Goal: Use online tool/utility

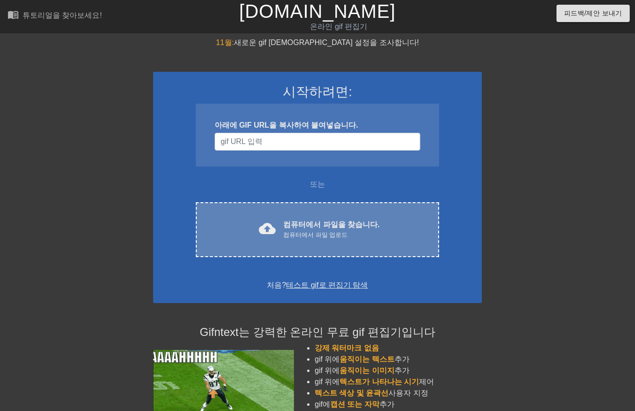
click at [320, 235] on div "컴퓨터에서 파일 업로드" at bounding box center [331, 234] width 96 height 9
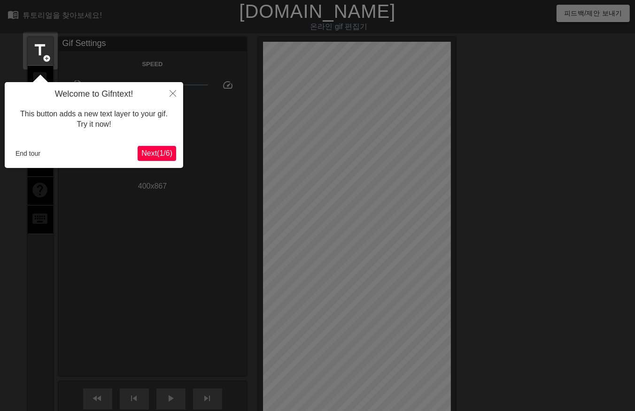
scroll to position [23, 0]
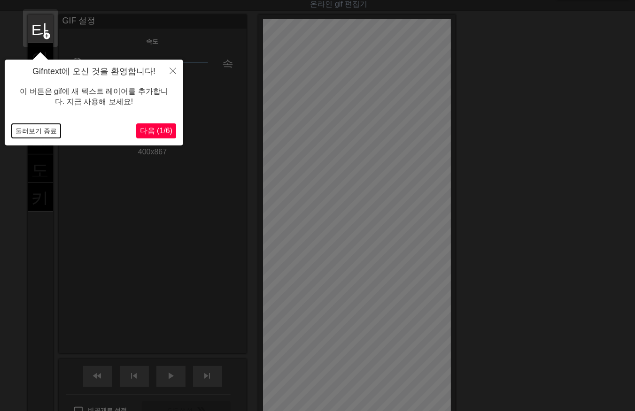
click at [31, 132] on button "둘러보기 종료" at bounding box center [36, 131] width 49 height 14
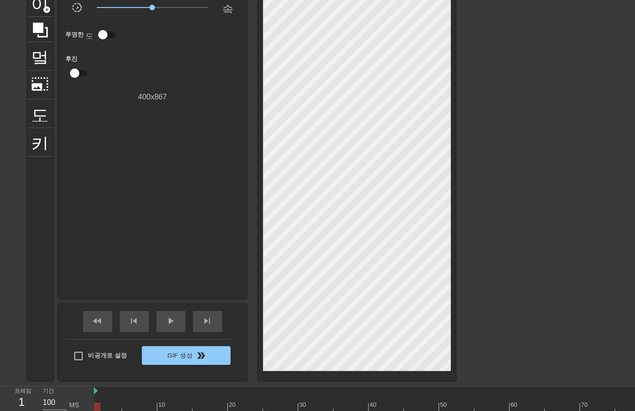
scroll to position [78, 0]
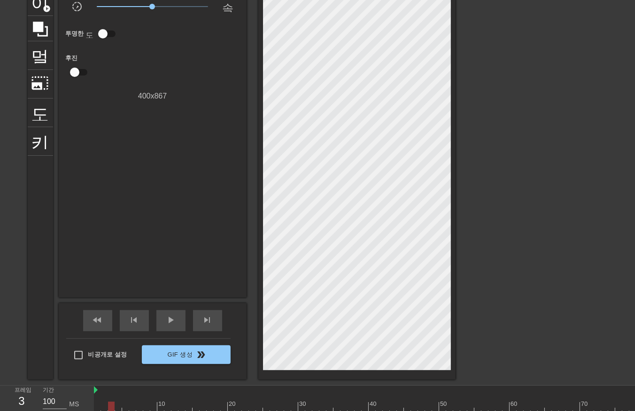
drag, startPoint x: 114, startPoint y: 400, endPoint x: 119, endPoint y: 403, distance: 6.1
click at [115, 401] on div "10 20 30 40 50 60 70 80 90 100 110" at bounding box center [502, 400] width 817 height 28
click at [138, 404] on div at bounding box center [502, 408] width 817 height 12
click at [161, 405] on div at bounding box center [502, 408] width 817 height 12
drag, startPoint x: 181, startPoint y: 398, endPoint x: 188, endPoint y: 399, distance: 6.6
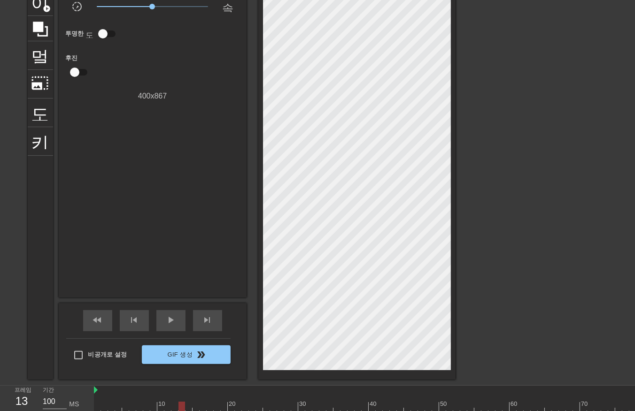
click at [182, 399] on div at bounding box center [181, 401] width 7 height 12
drag, startPoint x: 204, startPoint y: 403, endPoint x: 230, endPoint y: 398, distance: 27.2
click at [207, 404] on div at bounding box center [502, 408] width 817 height 12
drag, startPoint x: 247, startPoint y: 394, endPoint x: 270, endPoint y: 396, distance: 22.6
click at [254, 396] on div "10 20 30 40 50 60 70 80 90 100 110" at bounding box center [502, 400] width 817 height 28
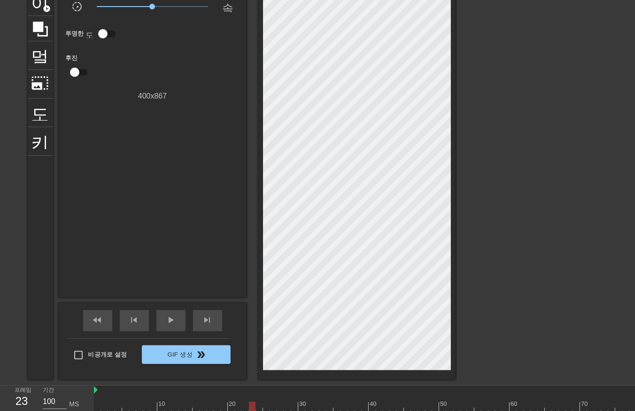
click at [270, 409] on div at bounding box center [502, 408] width 817 height 12
drag, startPoint x: 296, startPoint y: 400, endPoint x: 308, endPoint y: 396, distance: 12.6
click at [301, 400] on div "10 20 30 40 50 60 70 80 90 100 110" at bounding box center [502, 402] width 817 height 15
drag, startPoint x: 311, startPoint y: 395, endPoint x: 326, endPoint y: 392, distance: 14.8
click at [316, 395] on div "10 20 30 40 50 60 70 80 90 100 110" at bounding box center [502, 402] width 817 height 15
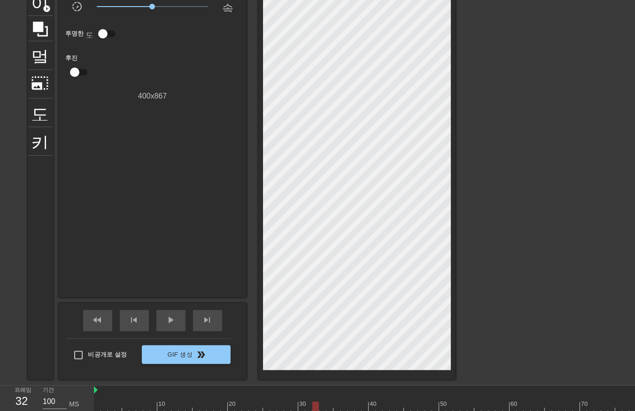
drag, startPoint x: 326, startPoint y: 392, endPoint x: 336, endPoint y: 391, distance: 10.4
click at [336, 391] on div at bounding box center [502, 390] width 817 height 9
drag, startPoint x: 349, startPoint y: 385, endPoint x: 354, endPoint y: 385, distance: 4.7
click at [354, 385] on div "프레임 32 기간 100 MS 10 20 30 40 50 60 70 80 90 100 110" at bounding box center [317, 399] width 635 height 29
drag, startPoint x: 386, startPoint y: 378, endPoint x: 391, endPoint y: 378, distance: 5.6
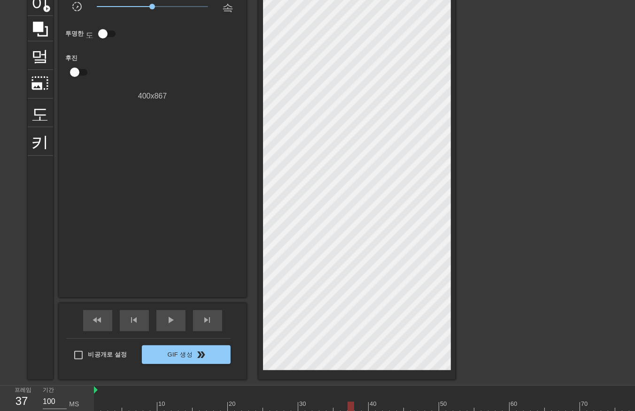
click at [387, 378] on div at bounding box center [356, 169] width 197 height 421
drag, startPoint x: 408, startPoint y: 372, endPoint x: 414, endPoint y: 373, distance: 5.2
click at [411, 373] on div at bounding box center [356, 169] width 197 height 421
drag, startPoint x: 418, startPoint y: 372, endPoint x: 425, endPoint y: 374, distance: 7.3
click at [422, 374] on div at bounding box center [356, 169] width 197 height 421
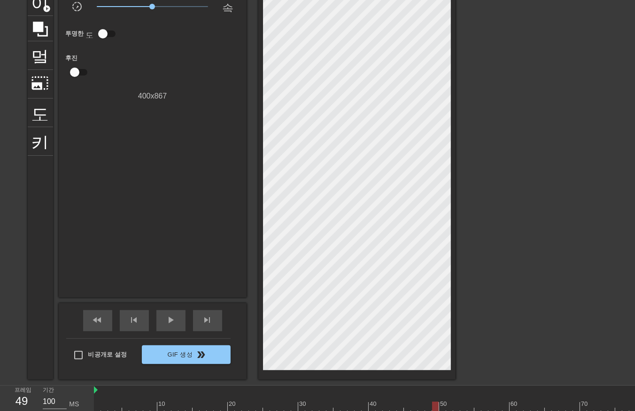
click at [432, 403] on div at bounding box center [502, 408] width 817 height 12
click at [452, 400] on div "10 20 30 40 50 60 70 80 90 100 110" at bounding box center [502, 400] width 817 height 28
click at [454, 401] on div "10 20 30 40 50 60 70 80 90 100 110" at bounding box center [502, 400] width 817 height 28
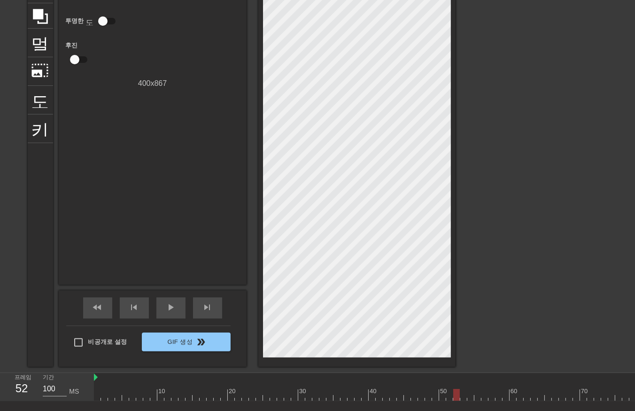
scroll to position [92, 0]
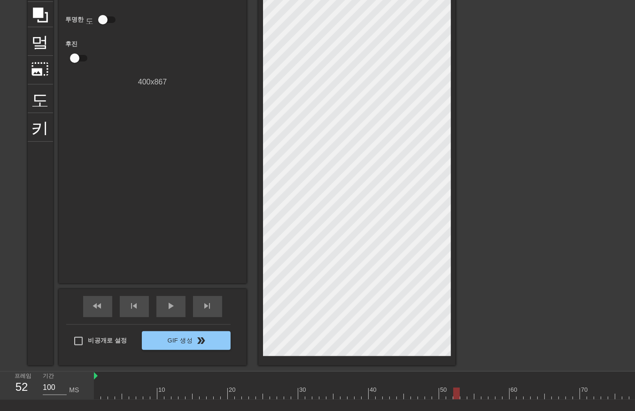
click at [117, 393] on div at bounding box center [502, 394] width 817 height 12
click at [99, 396] on div at bounding box center [502, 394] width 817 height 12
drag, startPoint x: 105, startPoint y: 393, endPoint x: 110, endPoint y: 398, distance: 6.3
click at [106, 396] on div at bounding box center [502, 394] width 817 height 12
drag, startPoint x: 110, startPoint y: 391, endPoint x: 120, endPoint y: 391, distance: 9.4
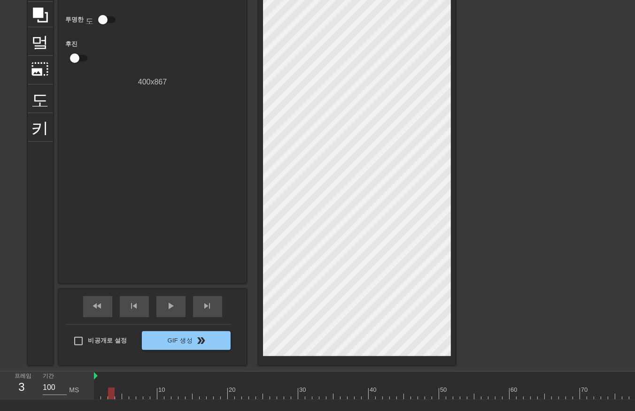
click at [110, 392] on div at bounding box center [502, 394] width 817 height 12
click at [121, 390] on div at bounding box center [502, 394] width 817 height 12
drag, startPoint x: 137, startPoint y: 381, endPoint x: 143, endPoint y: 383, distance: 6.8
click at [141, 383] on div at bounding box center [139, 387] width 7 height 12
click at [151, 391] on div at bounding box center [502, 394] width 817 height 12
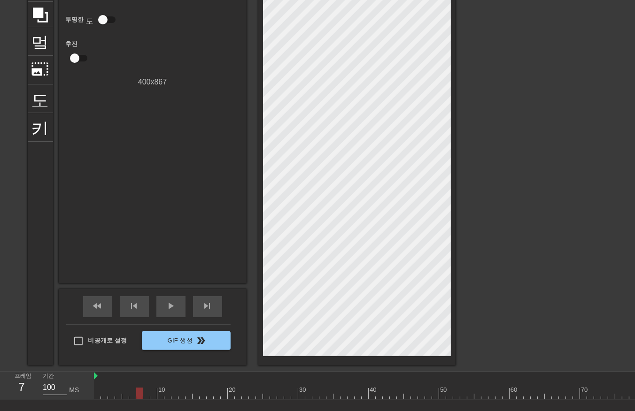
click at [138, 395] on div at bounding box center [502, 394] width 817 height 12
click at [131, 394] on div at bounding box center [502, 394] width 817 height 12
click at [118, 391] on div at bounding box center [502, 394] width 817 height 12
click at [108, 392] on div at bounding box center [502, 394] width 817 height 12
click at [100, 392] on div at bounding box center [502, 394] width 817 height 12
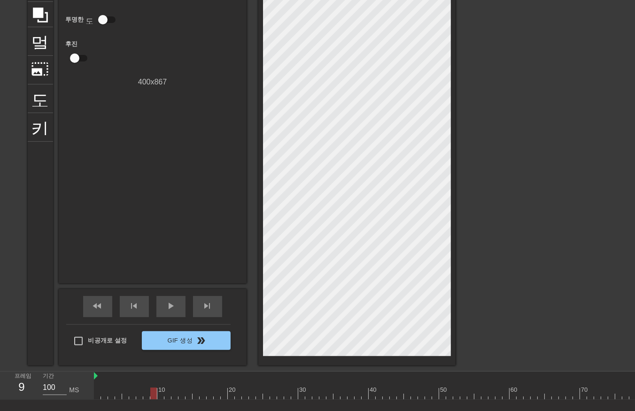
drag, startPoint x: 152, startPoint y: 393, endPoint x: 158, endPoint y: 398, distance: 7.8
click at [155, 398] on div at bounding box center [502, 394] width 817 height 12
click at [159, 393] on div at bounding box center [502, 394] width 817 height 12
drag, startPoint x: 168, startPoint y: 391, endPoint x: 184, endPoint y: 387, distance: 17.3
click at [176, 390] on div at bounding box center [502, 394] width 817 height 12
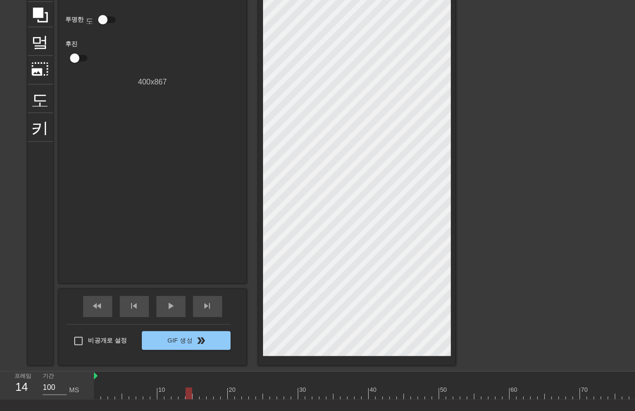
click at [190, 386] on div at bounding box center [188, 387] width 7 height 12
click at [168, 307] on span "play_arrow" at bounding box center [170, 305] width 11 height 11
drag, startPoint x: 163, startPoint y: 317, endPoint x: 163, endPoint y: 324, distance: 6.6
click at [163, 319] on div "fast_rewind skip_previous 일시 중지 skip_next" at bounding box center [152, 306] width 153 height 35
click at [206, 393] on div at bounding box center [502, 394] width 817 height 12
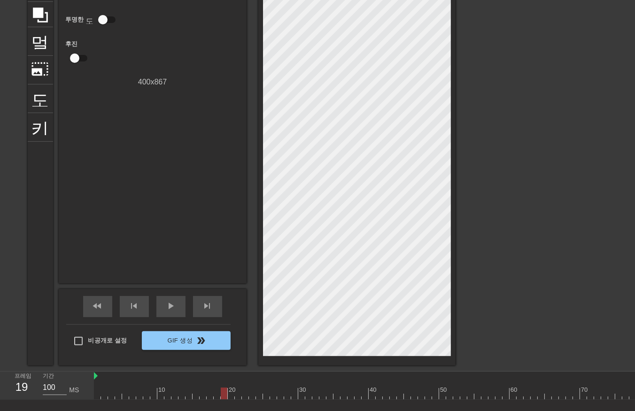
drag, startPoint x: 222, startPoint y: 391, endPoint x: 232, endPoint y: 389, distance: 10.5
click at [223, 391] on div at bounding box center [502, 394] width 817 height 12
drag, startPoint x: 237, startPoint y: 389, endPoint x: 249, endPoint y: 391, distance: 12.0
click at [242, 391] on div at bounding box center [502, 394] width 817 height 12
click at [227, 393] on div at bounding box center [502, 394] width 817 height 12
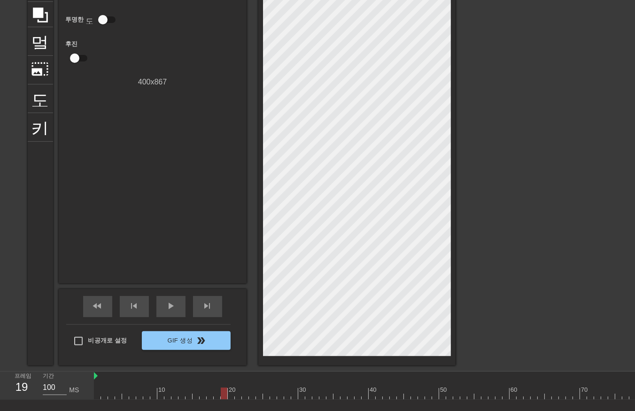
click at [232, 394] on div at bounding box center [502, 394] width 817 height 12
click at [237, 392] on div at bounding box center [502, 394] width 817 height 12
click at [245, 393] on div at bounding box center [502, 394] width 817 height 12
drag, startPoint x: 268, startPoint y: 395, endPoint x: 284, endPoint y: 396, distance: 15.1
click at [270, 395] on div at bounding box center [502, 394] width 817 height 12
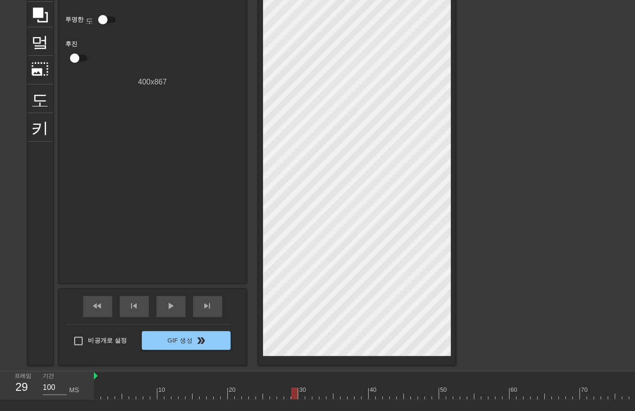
drag, startPoint x: 291, startPoint y: 394, endPoint x: 304, endPoint y: 395, distance: 12.7
click at [294, 395] on div at bounding box center [502, 394] width 817 height 12
drag, startPoint x: 304, startPoint y: 395, endPoint x: 321, endPoint y: 394, distance: 17.4
click at [308, 395] on div at bounding box center [502, 394] width 817 height 12
drag, startPoint x: 328, startPoint y: 393, endPoint x: 344, endPoint y: 390, distance: 16.2
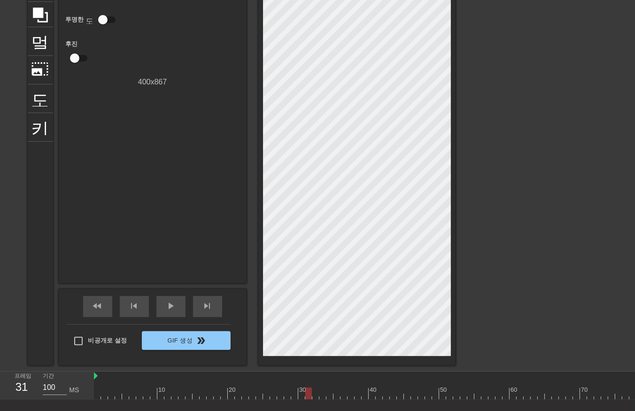
click at [330, 393] on div at bounding box center [502, 394] width 817 height 12
drag, startPoint x: 344, startPoint y: 390, endPoint x: 378, endPoint y: 387, distance: 34.4
click at [353, 391] on div at bounding box center [502, 394] width 817 height 12
drag, startPoint x: 380, startPoint y: 387, endPoint x: 405, endPoint y: 384, distance: 25.1
click at [388, 387] on div "10 20 30 40 50 60 70 80 90 100 110" at bounding box center [502, 386] width 817 height 28
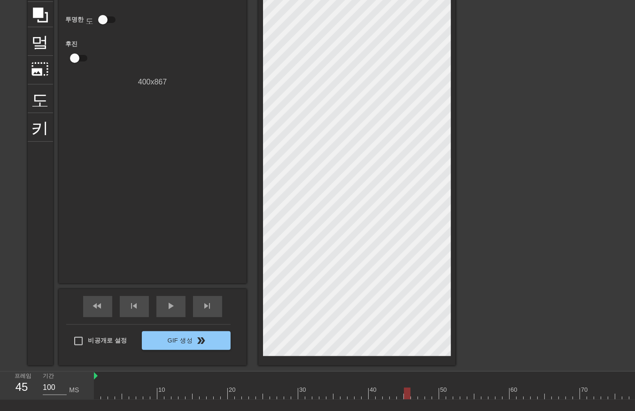
drag, startPoint x: 406, startPoint y: 384, endPoint x: 426, endPoint y: 382, distance: 20.3
click at [414, 386] on div "10 20 30 40 50 60 70 80 90 100 110" at bounding box center [502, 388] width 817 height 15
drag, startPoint x: 426, startPoint y: 382, endPoint x: 435, endPoint y: 381, distance: 8.9
click at [430, 383] on div at bounding box center [428, 387] width 7 height 12
drag, startPoint x: 441, startPoint y: 379, endPoint x: 449, endPoint y: 379, distance: 8.0
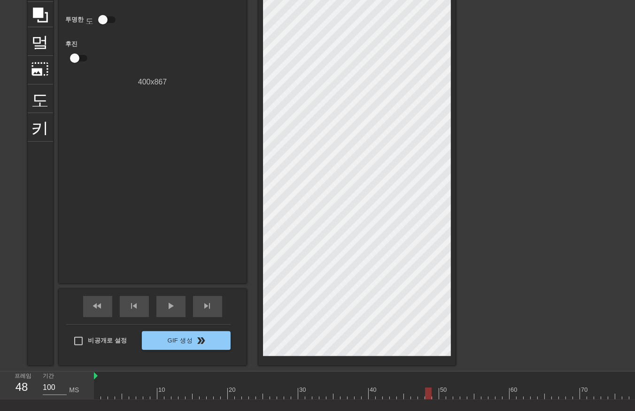
click at [444, 380] on div at bounding box center [502, 376] width 817 height 9
click at [457, 392] on div at bounding box center [502, 394] width 817 height 12
drag, startPoint x: 471, startPoint y: 395, endPoint x: 493, endPoint y: 399, distance: 22.4
click at [486, 399] on div at bounding box center [502, 394] width 817 height 12
drag, startPoint x: 502, startPoint y: 396, endPoint x: 512, endPoint y: 395, distance: 9.4
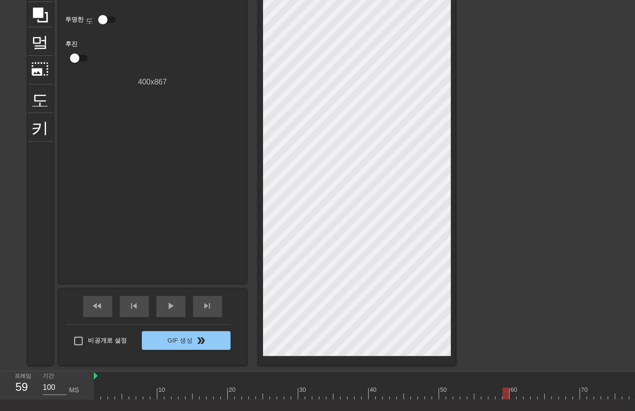
click at [507, 397] on div at bounding box center [502, 394] width 817 height 12
click at [519, 394] on div at bounding box center [502, 394] width 817 height 12
drag, startPoint x: 530, startPoint y: 396, endPoint x: 536, endPoint y: 396, distance: 5.6
click at [532, 397] on div at bounding box center [502, 394] width 817 height 12
drag, startPoint x: 543, startPoint y: 393, endPoint x: 553, endPoint y: 394, distance: 10.4
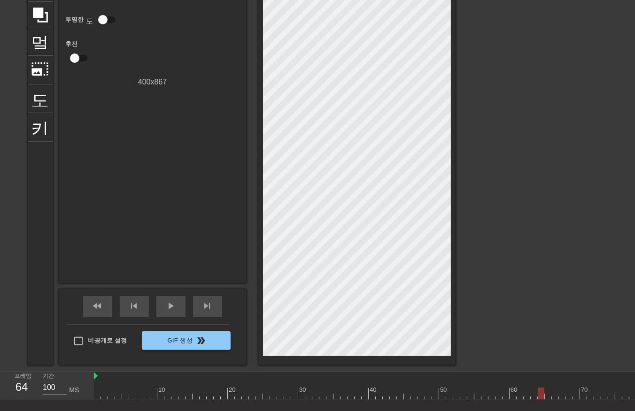
click at [545, 397] on div at bounding box center [502, 394] width 817 height 12
click at [560, 394] on div at bounding box center [502, 394] width 817 height 12
click at [573, 400] on div "10 20 30 40 50 60 70 80 90 100 110" at bounding box center [364, 386] width 541 height 28
drag, startPoint x: 580, startPoint y: 397, endPoint x: 584, endPoint y: 398, distance: 4.8
click at [580, 398] on div at bounding box center [502, 394] width 817 height 12
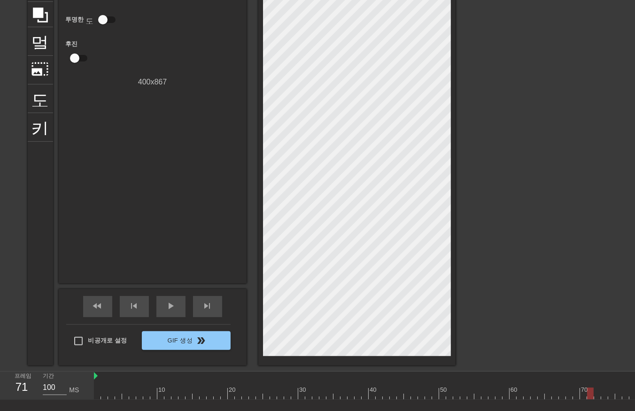
drag, startPoint x: 591, startPoint y: 397, endPoint x: 598, endPoint y: 398, distance: 6.6
click at [595, 400] on div "10 20 30 40 50 60 70 80 90 100 110" at bounding box center [364, 386] width 541 height 28
drag, startPoint x: 602, startPoint y: 401, endPoint x: 615, endPoint y: 401, distance: 13.6
click at [613, 400] on div "10 20 30 40 50 60 70 80 90 100 110" at bounding box center [364, 386] width 541 height 28
click at [629, 392] on div at bounding box center [502, 394] width 817 height 12
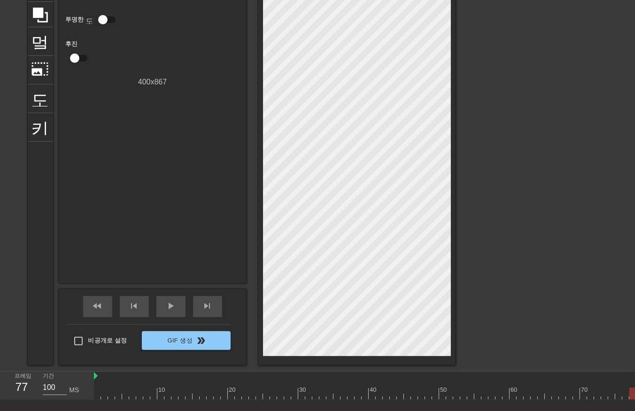
click at [632, 397] on div at bounding box center [632, 394] width 7 height 12
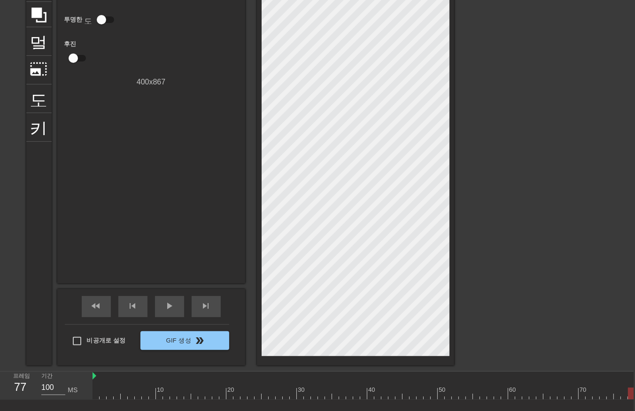
scroll to position [92, 8]
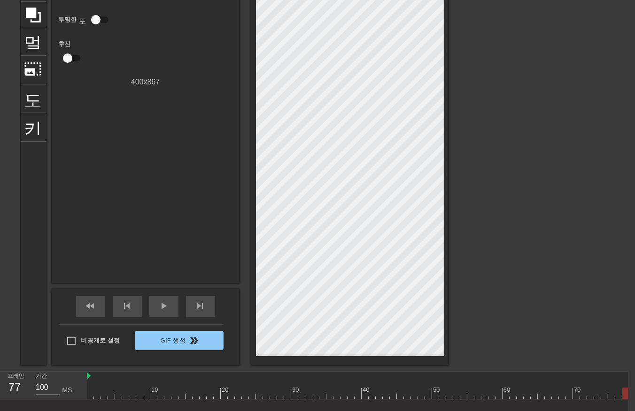
drag, startPoint x: 615, startPoint y: 390, endPoint x: 494, endPoint y: 419, distance: 124.1
click at [610, 391] on div at bounding box center [495, 394] width 817 height 12
click at [274, 395] on div at bounding box center [495, 394] width 817 height 12
click at [240, 398] on div at bounding box center [495, 394] width 817 height 12
click at [230, 396] on div at bounding box center [495, 394] width 817 height 12
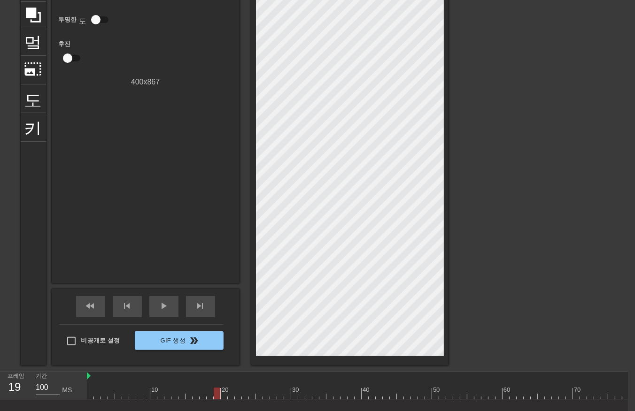
click at [218, 398] on div at bounding box center [495, 394] width 817 height 12
click at [208, 399] on div "10 20 30 40 50 60 70 80 90 100 110" at bounding box center [495, 386] width 817 height 28
click at [199, 399] on div "10 20 30 40 50 60 70 80 90 100 110" at bounding box center [495, 386] width 817 height 28
click at [200, 393] on div at bounding box center [495, 394] width 817 height 12
click at [184, 399] on div at bounding box center [495, 394] width 817 height 12
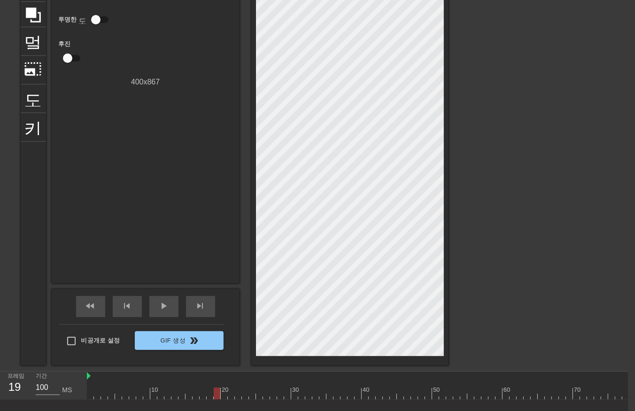
drag, startPoint x: 218, startPoint y: 391, endPoint x: 222, endPoint y: 394, distance: 5.4
click at [222, 394] on div at bounding box center [495, 394] width 817 height 12
click at [228, 393] on div at bounding box center [495, 394] width 817 height 12
click at [236, 393] on div at bounding box center [495, 394] width 817 height 12
click at [245, 397] on div at bounding box center [495, 394] width 817 height 12
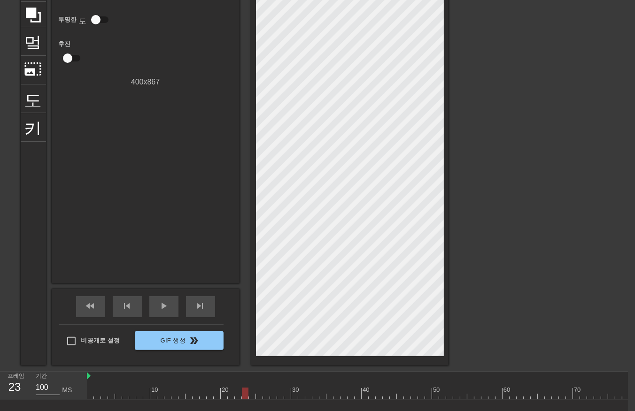
click at [252, 398] on div at bounding box center [495, 394] width 817 height 12
drag, startPoint x: 259, startPoint y: 393, endPoint x: 263, endPoint y: 397, distance: 6.0
click at [261, 397] on div at bounding box center [495, 394] width 817 height 12
drag, startPoint x: 264, startPoint y: 393, endPoint x: 270, endPoint y: 399, distance: 9.0
click at [269, 399] on div "10 20 30 40 50 60 70 80 90 100 110" at bounding box center [495, 386] width 817 height 28
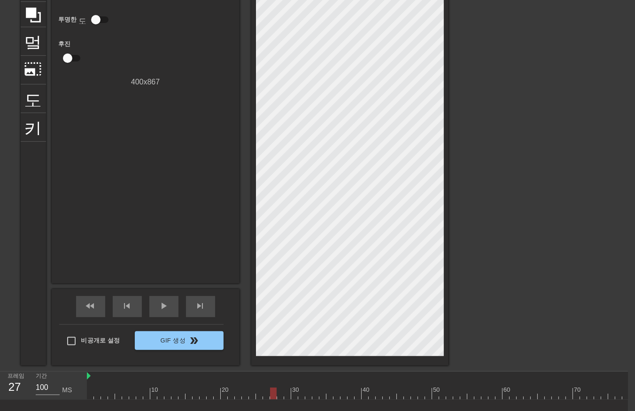
drag, startPoint x: 276, startPoint y: 391, endPoint x: 282, endPoint y: 395, distance: 7.4
click at [281, 395] on div at bounding box center [495, 394] width 817 height 12
drag, startPoint x: 284, startPoint y: 391, endPoint x: 289, endPoint y: 397, distance: 7.7
click at [288, 395] on div at bounding box center [495, 394] width 817 height 12
drag, startPoint x: 291, startPoint y: 391, endPoint x: 299, endPoint y: 397, distance: 9.0
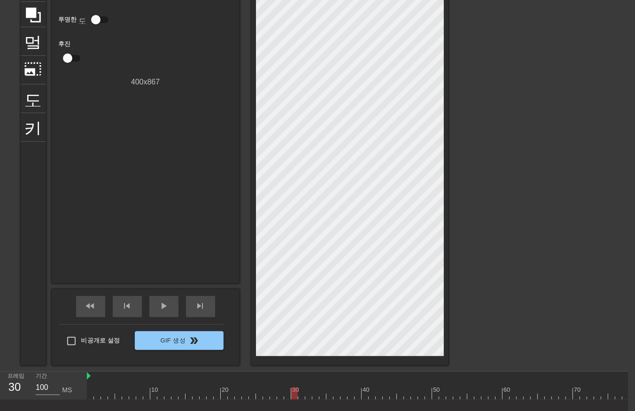
click at [295, 396] on div at bounding box center [495, 394] width 817 height 12
drag, startPoint x: 301, startPoint y: 393, endPoint x: 304, endPoint y: 398, distance: 5.5
click at [301, 396] on div at bounding box center [495, 394] width 817 height 12
click at [309, 396] on div at bounding box center [495, 394] width 817 height 12
drag, startPoint x: 313, startPoint y: 393, endPoint x: 317, endPoint y: 396, distance: 5.0
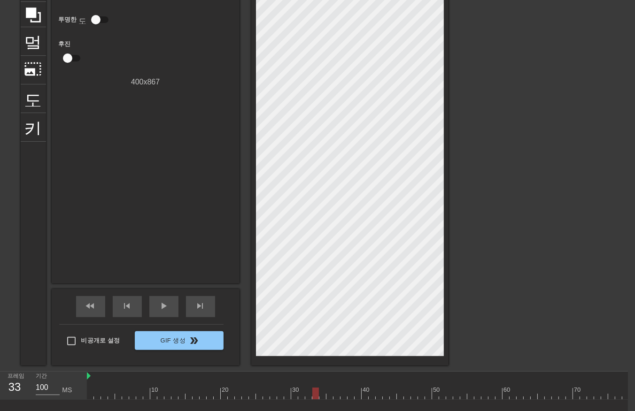
click at [314, 397] on div at bounding box center [495, 394] width 817 height 12
click at [320, 394] on div at bounding box center [495, 394] width 817 height 12
drag, startPoint x: 329, startPoint y: 393, endPoint x: 331, endPoint y: 398, distance: 5.2
click at [329, 395] on div at bounding box center [495, 394] width 817 height 12
drag, startPoint x: 334, startPoint y: 395, endPoint x: 340, endPoint y: 400, distance: 7.6
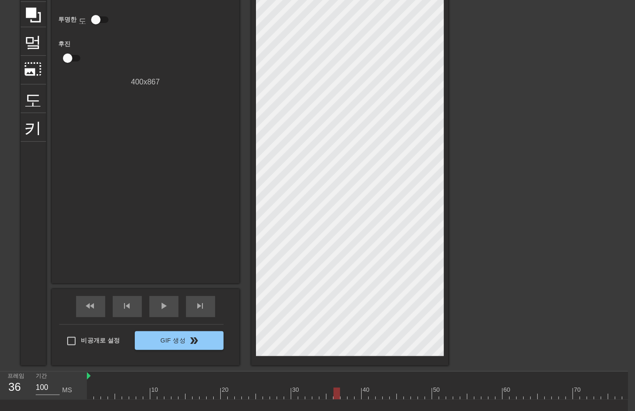
click at [334, 398] on div at bounding box center [495, 394] width 817 height 12
drag, startPoint x: 343, startPoint y: 393, endPoint x: 349, endPoint y: 398, distance: 7.8
click at [343, 396] on div at bounding box center [495, 394] width 817 height 12
click at [349, 395] on div at bounding box center [495, 394] width 817 height 12
drag, startPoint x: 358, startPoint y: 392, endPoint x: 357, endPoint y: 397, distance: 5.2
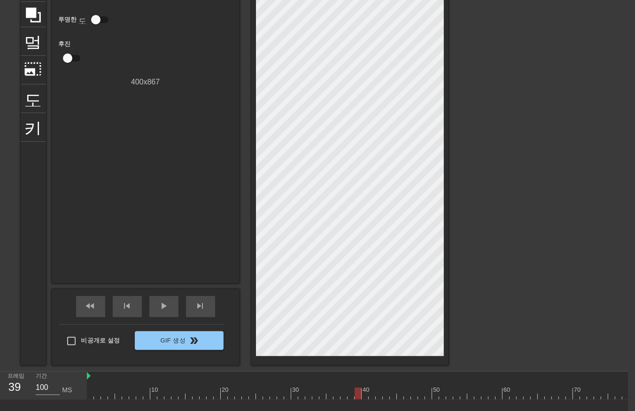
click at [357, 397] on div at bounding box center [495, 394] width 817 height 12
click at [362, 396] on div at bounding box center [495, 394] width 817 height 12
click at [371, 395] on div at bounding box center [495, 394] width 817 height 12
drag, startPoint x: 376, startPoint y: 391, endPoint x: 380, endPoint y: 399, distance: 9.0
click at [376, 393] on div at bounding box center [495, 394] width 817 height 12
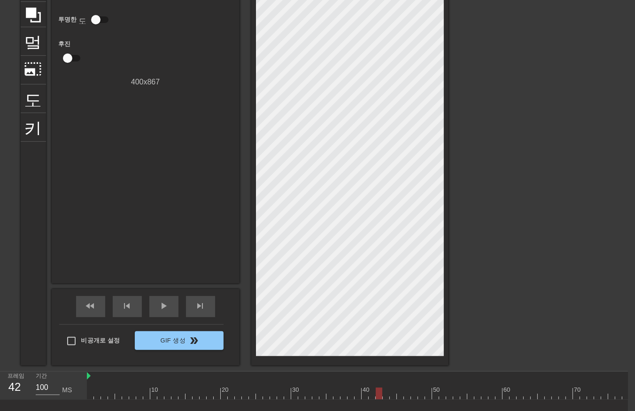
click at [386, 396] on div at bounding box center [495, 394] width 817 height 12
click at [391, 395] on div at bounding box center [495, 394] width 817 height 12
drag
click at [398, 394] on div at bounding box center [495, 394] width 817 height 12
click at [405, 398] on div at bounding box center [495, 394] width 817 height 12
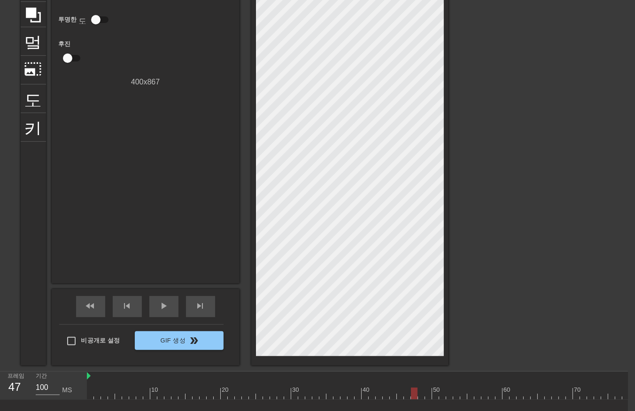
click at [414, 398] on div at bounding box center [495, 394] width 817 height 12
click at [419, 395] on div at bounding box center [495, 394] width 817 height 12
click at [430, 395] on div at bounding box center [495, 394] width 817 height 12
click at [434, 395] on div at bounding box center [495, 394] width 817 height 12
click at [440, 397] on div at bounding box center [495, 394] width 817 height 12
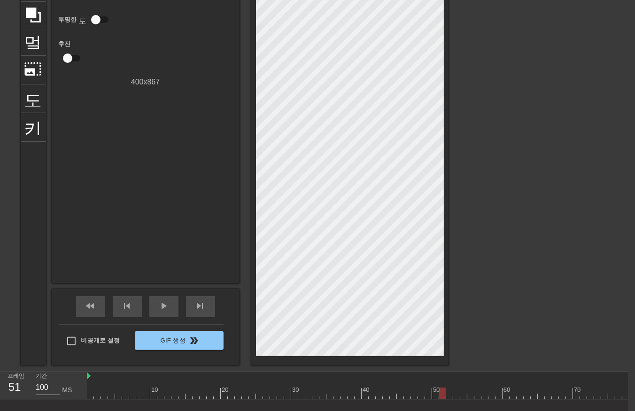
click at [449, 399] on div at bounding box center [495, 394] width 817 height 12
click at [456, 398] on div at bounding box center [495, 394] width 817 height 12
click at [466, 396] on div at bounding box center [495, 394] width 817 height 12
click at [470, 398] on div at bounding box center [495, 394] width 817 height 12
click at [476, 398] on div at bounding box center [495, 394] width 817 height 12
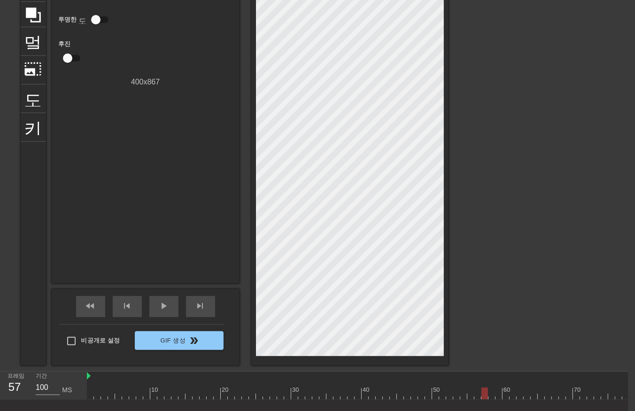
drag, startPoint x: 484, startPoint y: 391, endPoint x: 488, endPoint y: 397, distance: 6.7
click at [484, 396] on div at bounding box center [495, 394] width 817 height 12
click at [491, 395] on div at bounding box center [495, 394] width 817 height 12
drag, startPoint x: 498, startPoint y: 391, endPoint x: 496, endPoint y: 397, distance: 6.4
click at [497, 396] on div at bounding box center [495, 394] width 817 height 12
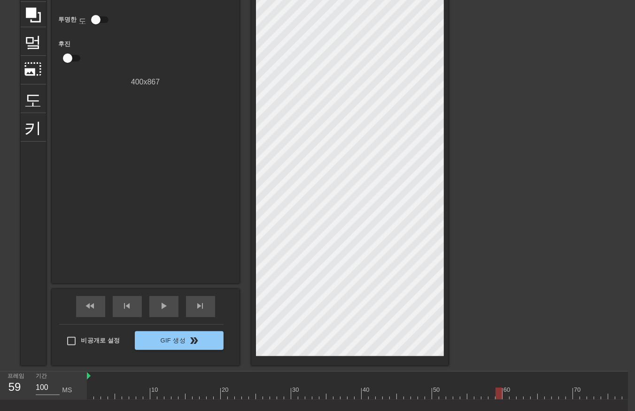
click at [505, 393] on div at bounding box center [495, 394] width 817 height 12
click at [510, 397] on div at bounding box center [495, 394] width 817 height 12
drag, startPoint x: 518, startPoint y: 393, endPoint x: 522, endPoint y: 396, distance: 5.0
click at [517, 396] on div at bounding box center [495, 394] width 817 height 12
drag, startPoint x: 525, startPoint y: 393, endPoint x: 531, endPoint y: 396, distance: 6.7
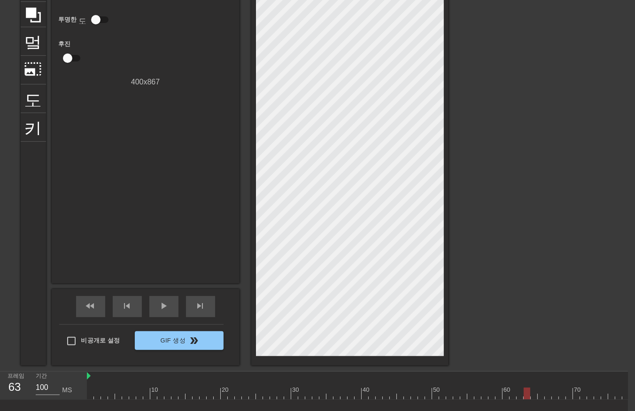
click at [525, 395] on div at bounding box center [495, 394] width 817 height 12
drag, startPoint x: 531, startPoint y: 392, endPoint x: 528, endPoint y: 398, distance: 6.1
click at [528, 398] on div at bounding box center [495, 394] width 817 height 12
drag, startPoint x: 223, startPoint y: 396, endPoint x: 227, endPoint y: 393, distance: 5.4
click at [223, 395] on div at bounding box center [495, 394] width 817 height 12
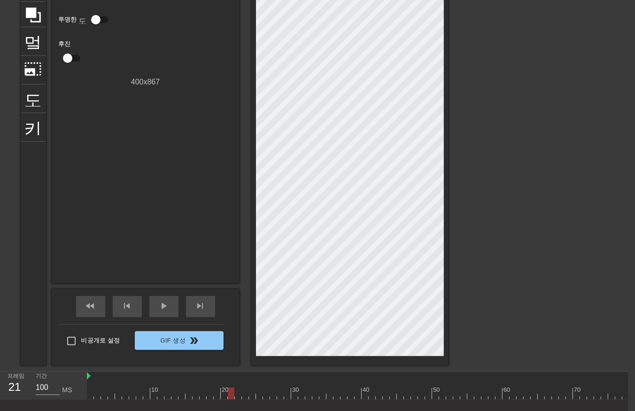
click at [229, 390] on div at bounding box center [495, 394] width 817 height 12
click at [238, 392] on div at bounding box center [495, 394] width 817 height 12
drag, startPoint x: 243, startPoint y: 392, endPoint x: 248, endPoint y: 399, distance: 8.4
click at [245, 394] on div at bounding box center [495, 394] width 817 height 12
click at [251, 397] on div at bounding box center [495, 394] width 817 height 12
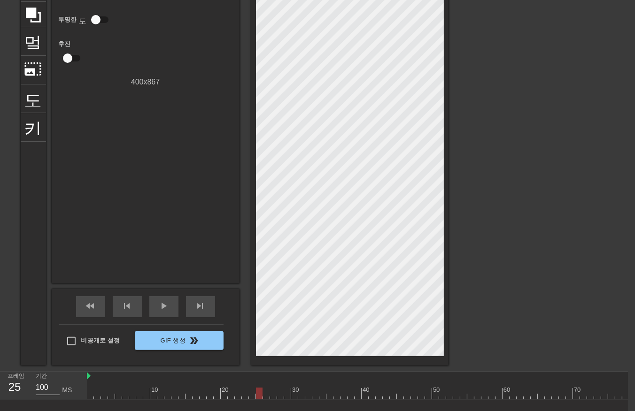
drag, startPoint x: 257, startPoint y: 392, endPoint x: 263, endPoint y: 398, distance: 8.0
click at [259, 396] on div at bounding box center [495, 394] width 817 height 12
drag, startPoint x: 265, startPoint y: 393, endPoint x: 270, endPoint y: 399, distance: 8.0
click at [265, 395] on div at bounding box center [495, 394] width 817 height 12
drag, startPoint x: 271, startPoint y: 395, endPoint x: 273, endPoint y: 399, distance: 5.1
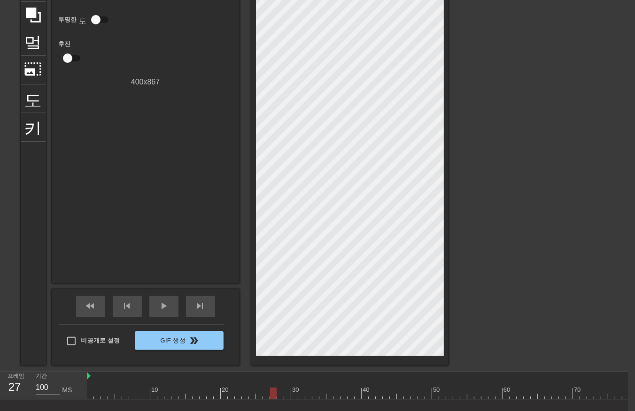
click at [271, 396] on div at bounding box center [495, 394] width 817 height 12
click at [279, 396] on div at bounding box center [495, 394] width 817 height 12
drag, startPoint x: 284, startPoint y: 393, endPoint x: 285, endPoint y: 402, distance: 9.5
click at [284, 395] on div at bounding box center [495, 394] width 817 height 12
drag, startPoint x: 294, startPoint y: 392, endPoint x: 298, endPoint y: 399, distance: 8.2
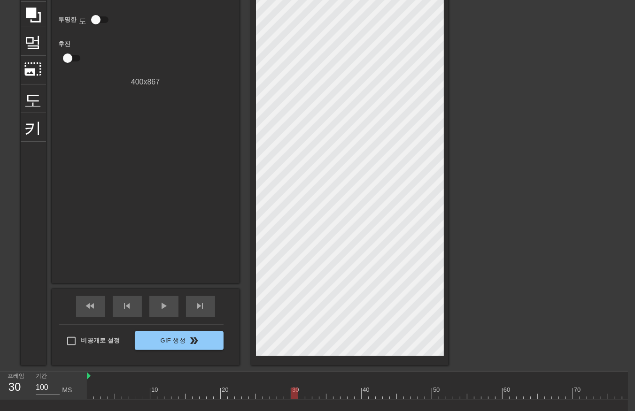
click at [294, 396] on div at bounding box center [495, 394] width 817 height 12
click at [302, 397] on div at bounding box center [495, 394] width 817 height 12
drag, startPoint x: 306, startPoint y: 393, endPoint x: 310, endPoint y: 398, distance: 6.7
click at [307, 396] on div at bounding box center [495, 394] width 817 height 12
drag, startPoint x: 315, startPoint y: 393, endPoint x: 316, endPoint y: 399, distance: 6.2
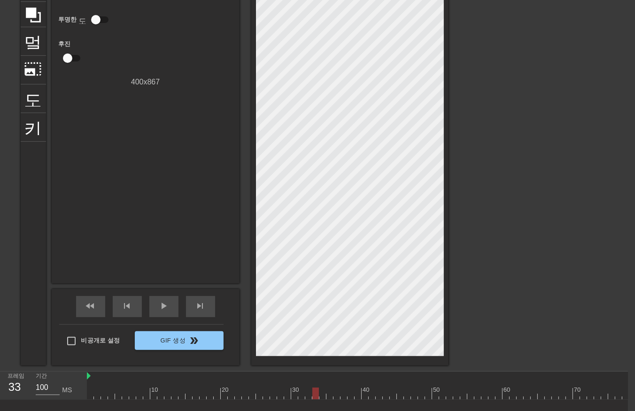
click at [315, 398] on div at bounding box center [495, 394] width 817 height 12
drag, startPoint x: 321, startPoint y: 393, endPoint x: 324, endPoint y: 399, distance: 6.9
click at [321, 396] on div at bounding box center [495, 394] width 817 height 12
drag, startPoint x: 329, startPoint y: 393, endPoint x: 327, endPoint y: 399, distance: 5.9
click at [327, 396] on div at bounding box center [495, 394] width 817 height 12
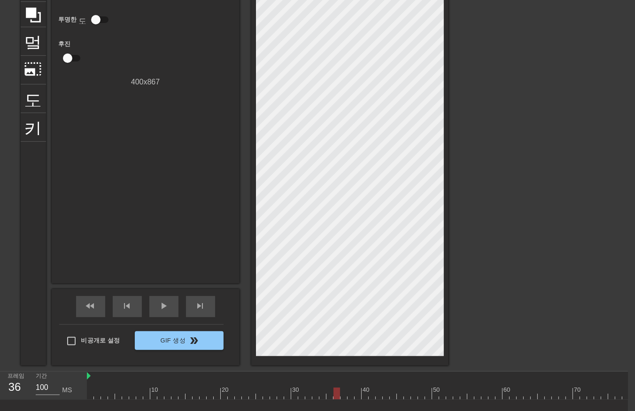
click at [335, 395] on div at bounding box center [495, 394] width 817 height 12
drag, startPoint x: 341, startPoint y: 391, endPoint x: 341, endPoint y: 397, distance: 6.6
click at [341, 397] on div at bounding box center [495, 394] width 817 height 12
click at [350, 391] on div at bounding box center [495, 394] width 817 height 12
click at [355, 395] on div at bounding box center [495, 394] width 817 height 12
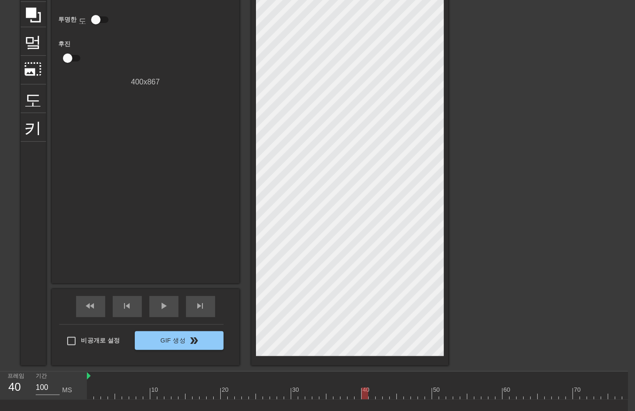
click at [363, 395] on div at bounding box center [495, 394] width 817 height 12
click at [369, 395] on div at bounding box center [495, 394] width 817 height 12
drag, startPoint x: 378, startPoint y: 392, endPoint x: 384, endPoint y: 394, distance: 5.9
click at [378, 395] on div at bounding box center [495, 394] width 817 height 12
click at [384, 396] on div at bounding box center [495, 394] width 817 height 12
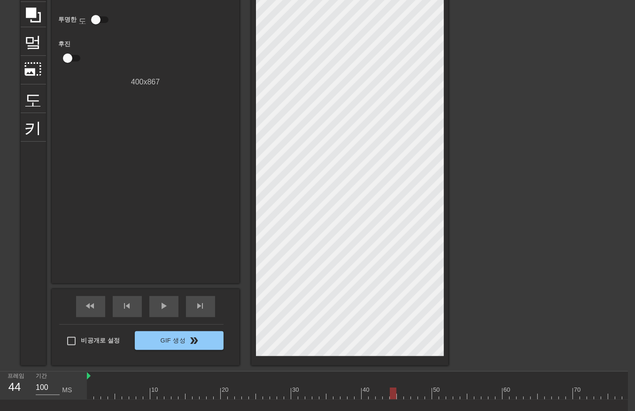
click at [392, 394] on div at bounding box center [495, 394] width 817 height 12
drag, startPoint x: 398, startPoint y: 393, endPoint x: 401, endPoint y: 398, distance: 6.1
click at [399, 398] on div at bounding box center [495, 394] width 817 height 12
click at [407, 394] on div at bounding box center [495, 394] width 817 height 12
drag, startPoint x: 412, startPoint y: 391, endPoint x: 411, endPoint y: 397, distance: 5.7
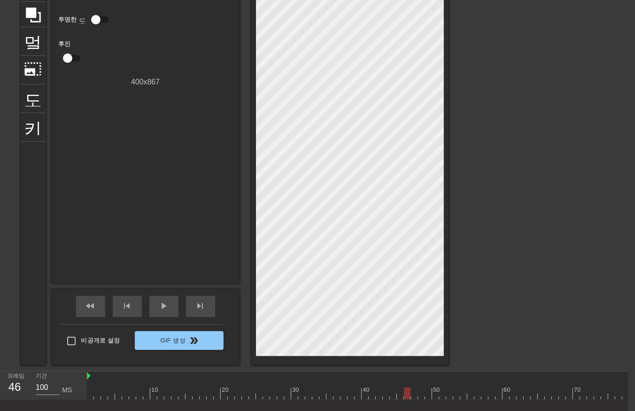
click at [412, 393] on div at bounding box center [495, 394] width 817 height 12
click at [420, 392] on div at bounding box center [495, 394] width 817 height 12
drag, startPoint x: 427, startPoint y: 391, endPoint x: 426, endPoint y: 397, distance: 5.2
click at [426, 396] on div at bounding box center [495, 394] width 817 height 12
drag, startPoint x: 434, startPoint y: 393, endPoint x: 434, endPoint y: 398, distance: 5.2
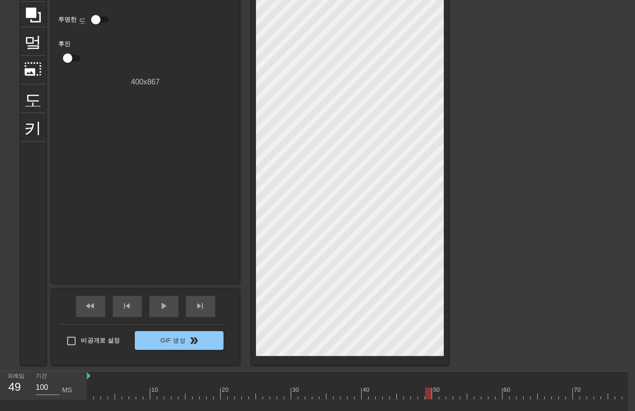
click at [434, 398] on div at bounding box center [495, 394] width 817 height 12
click at [442, 395] on div at bounding box center [495, 394] width 817 height 12
click at [447, 396] on div at bounding box center [495, 394] width 817 height 12
click at [453, 395] on div at bounding box center [495, 394] width 817 height 12
drag, startPoint x: 460, startPoint y: 393, endPoint x: 463, endPoint y: 400, distance: 7.6
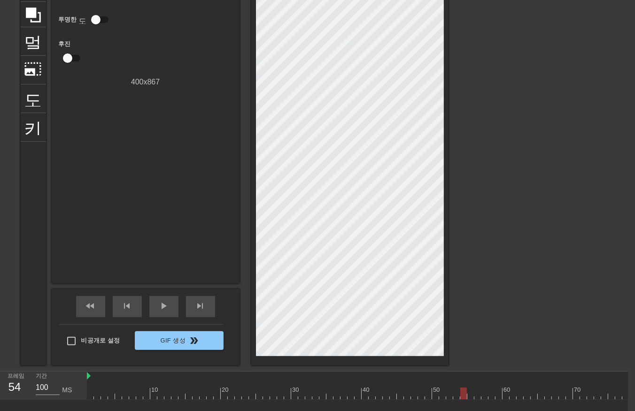
click at [460, 395] on div at bounding box center [495, 394] width 817 height 12
drag, startPoint x: 468, startPoint y: 392, endPoint x: 472, endPoint y: 397, distance: 5.7
click at [468, 396] on div at bounding box center [495, 394] width 817 height 12
drag, startPoint x: 477, startPoint y: 392, endPoint x: 475, endPoint y: 400, distance: 7.7
click at [475, 399] on div at bounding box center [495, 394] width 817 height 12
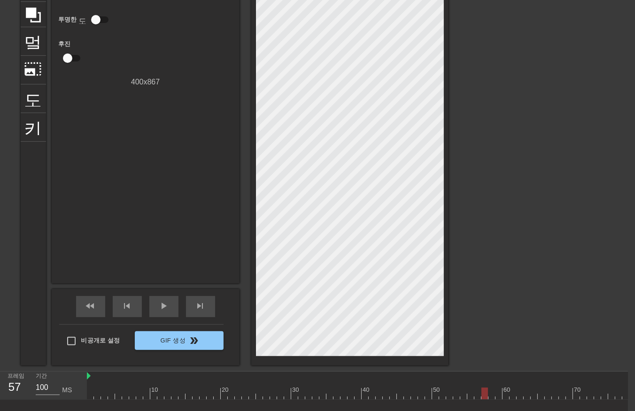
drag, startPoint x: 483, startPoint y: 395, endPoint x: 483, endPoint y: 401, distance: 6.1
click at [483, 399] on div "10 20 30 40 50 60 70 80 90 100 110" at bounding box center [495, 386] width 817 height 28
drag, startPoint x: 490, startPoint y: 391, endPoint x: 493, endPoint y: 395, distance: 5.0
click at [491, 395] on div at bounding box center [495, 394] width 817 height 12
drag, startPoint x: 496, startPoint y: 391, endPoint x: 501, endPoint y: 396, distance: 6.7
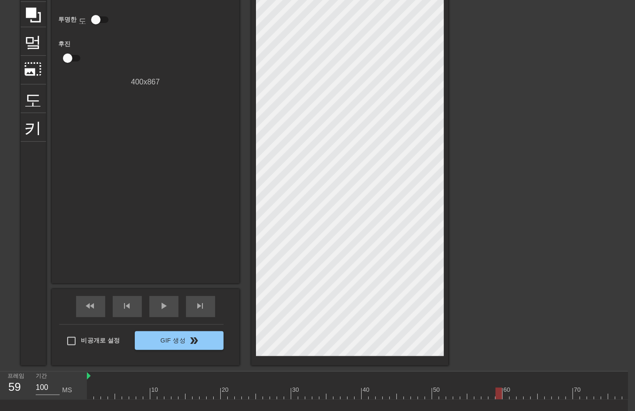
click at [497, 395] on div at bounding box center [495, 394] width 817 height 12
drag, startPoint x: 505, startPoint y: 392, endPoint x: 506, endPoint y: 399, distance: 6.6
click at [505, 397] on div at bounding box center [495, 394] width 817 height 12
click at [512, 396] on div at bounding box center [495, 394] width 817 height 12
drag, startPoint x: 518, startPoint y: 392, endPoint x: 515, endPoint y: 400, distance: 8.3
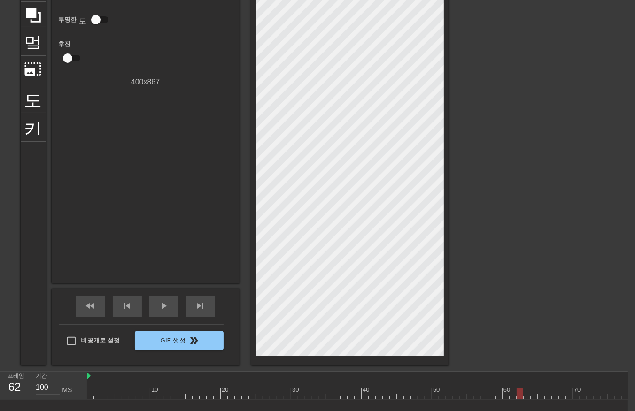
click at [517, 397] on div at bounding box center [495, 394] width 817 height 12
click at [524, 395] on div at bounding box center [495, 394] width 817 height 12
drag, startPoint x: 532, startPoint y: 390, endPoint x: 529, endPoint y: 396, distance: 6.3
click at [532, 392] on div at bounding box center [495, 394] width 817 height 12
drag, startPoint x: 540, startPoint y: 393, endPoint x: 542, endPoint y: 399, distance: 6.5
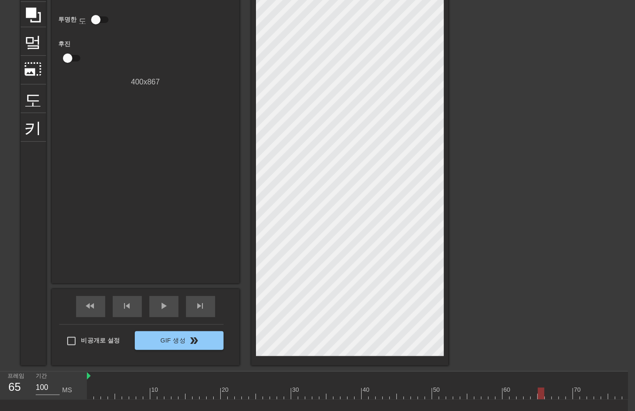
click at [540, 396] on div at bounding box center [495, 394] width 817 height 12
drag, startPoint x: 547, startPoint y: 392, endPoint x: 551, endPoint y: 397, distance: 6.3
click at [547, 396] on div at bounding box center [495, 394] width 817 height 12
drag, startPoint x: 555, startPoint y: 392, endPoint x: 555, endPoint y: 397, distance: 4.7
click at [555, 397] on div at bounding box center [495, 394] width 817 height 12
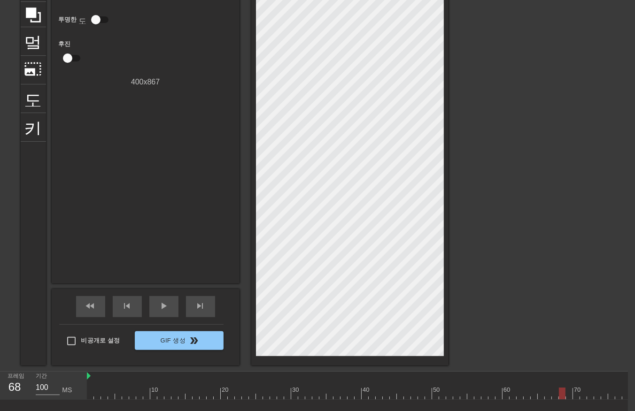
drag, startPoint x: 560, startPoint y: 394, endPoint x: 565, endPoint y: 397, distance: 5.7
click at [561, 397] on div at bounding box center [495, 394] width 817 height 12
click at [566, 394] on div at bounding box center [495, 394] width 817 height 12
click at [577, 394] on div at bounding box center [495, 394] width 817 height 12
click at [583, 397] on div at bounding box center [495, 394] width 817 height 12
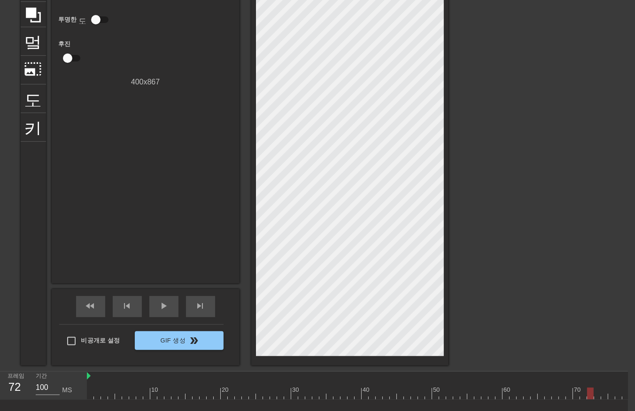
click at [589, 395] on div at bounding box center [495, 394] width 817 height 12
click at [596, 395] on div at bounding box center [495, 394] width 817 height 12
click at [602, 393] on div at bounding box center [495, 394] width 817 height 12
click at [609, 397] on div at bounding box center [495, 394] width 817 height 12
click at [618, 397] on div at bounding box center [495, 394] width 817 height 12
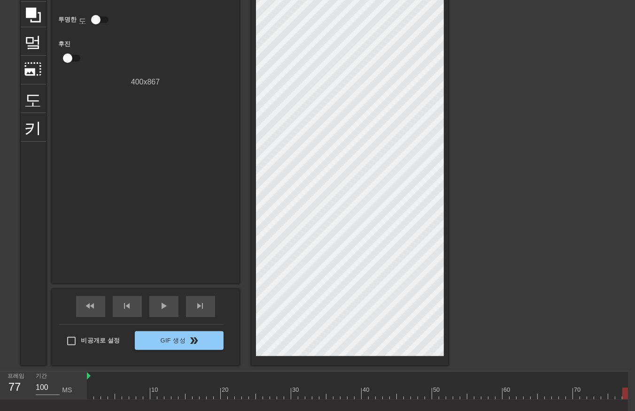
click at [625, 391] on div at bounding box center [495, 394] width 817 height 12
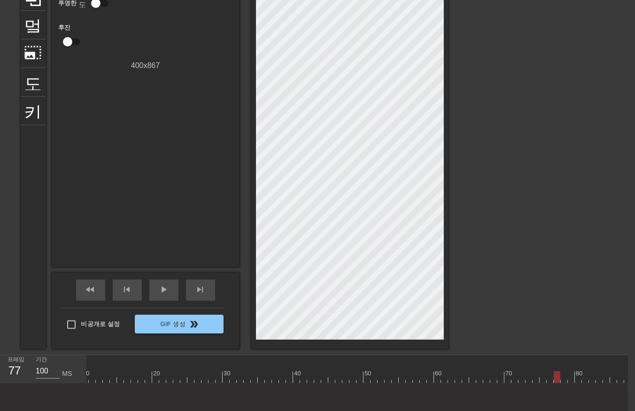
click at [598, 404] on div "도구 모음에서 "텍스트 추가" 버튼을 클릭하여 gif에 텍스트 추가를 시작하세요!" at bounding box center [310, 416] width 635 height 65
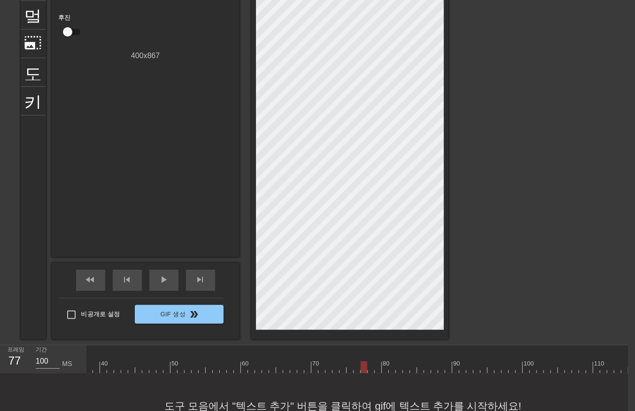
scroll to position [8, 278]
drag, startPoint x: 353, startPoint y: 369, endPoint x: 361, endPoint y: 369, distance: 7.5
click at [361, 369] on div at bounding box center [216, 367] width 817 height 12
drag, startPoint x: 368, startPoint y: 367, endPoint x: 368, endPoint y: 372, distance: 4.7
click at [368, 371] on div at bounding box center [216, 367] width 817 height 12
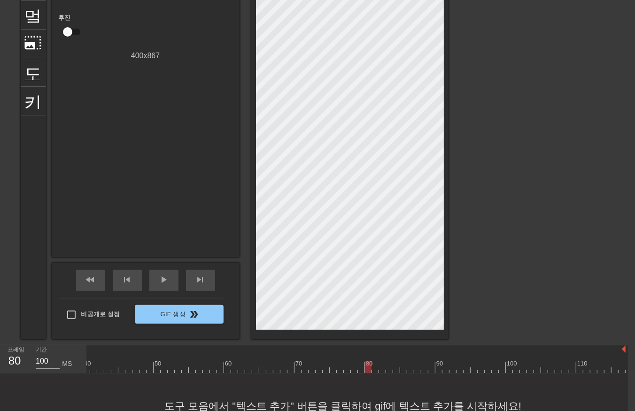
drag, startPoint x: 373, startPoint y: 365, endPoint x: 377, endPoint y: 371, distance: 7.0
click at [376, 369] on div at bounding box center [216, 367] width 817 height 12
drag, startPoint x: 380, startPoint y: 367, endPoint x: 385, endPoint y: 368, distance: 5.4
click at [383, 368] on div at bounding box center [216, 367] width 817 height 12
drag, startPoint x: 385, startPoint y: 367, endPoint x: 392, endPoint y: 368, distance: 7.1
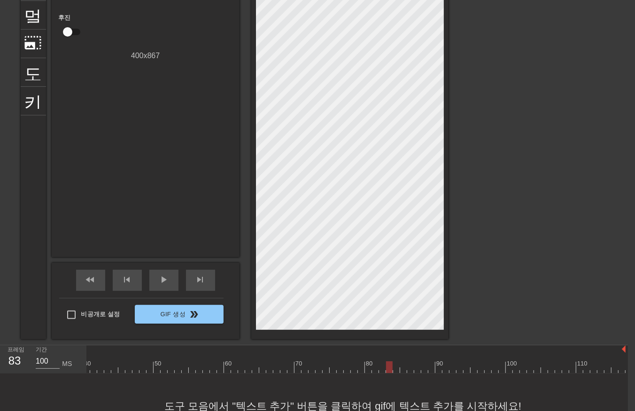
click at [389, 368] on div at bounding box center [216, 367] width 817 height 12
click at [397, 370] on div at bounding box center [216, 367] width 817 height 12
click at [401, 368] on div at bounding box center [216, 367] width 817 height 12
click at [409, 370] on div at bounding box center [216, 367] width 817 height 12
click at [414, 371] on div at bounding box center [410, 367] width 7 height 12
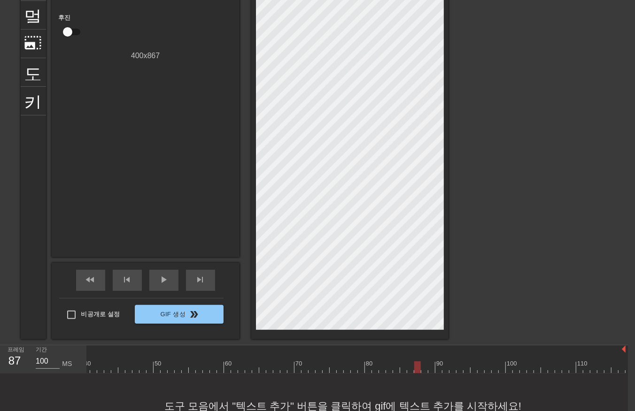
click at [417, 373] on div at bounding box center [216, 367] width 817 height 12
click at [424, 371] on div at bounding box center [216, 367] width 817 height 12
click at [430, 370] on div at bounding box center [216, 367] width 817 height 12
click at [437, 367] on div at bounding box center [216, 367] width 817 height 12
click at [445, 369] on div at bounding box center [216, 367] width 817 height 12
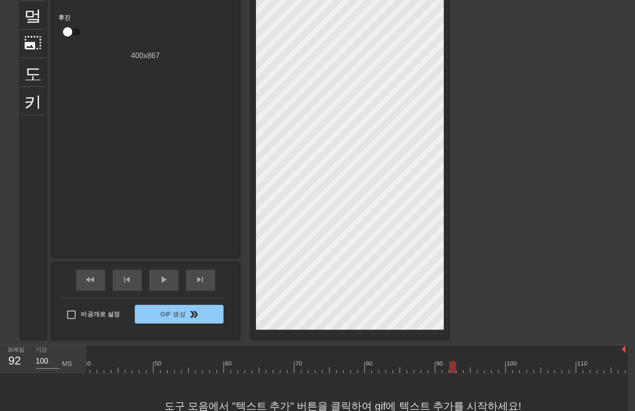
click at [453, 372] on div at bounding box center [216, 367] width 817 height 12
click at [458, 369] on div at bounding box center [216, 367] width 817 height 12
click at [465, 369] on div at bounding box center [216, 367] width 817 height 12
click at [471, 368] on div at bounding box center [216, 367] width 817 height 12
click at [477, 372] on div at bounding box center [216, 367] width 817 height 12
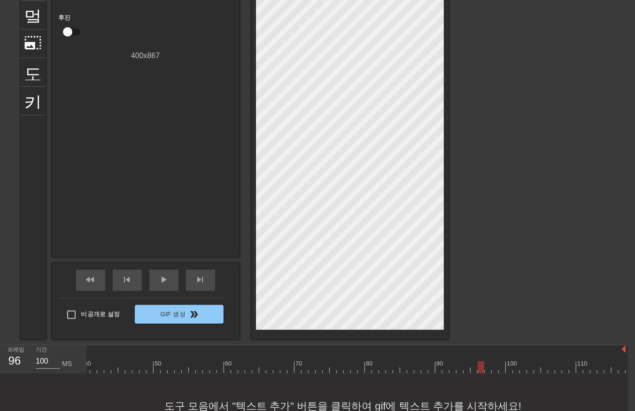
click at [486, 368] on div at bounding box center [216, 367] width 817 height 12
click at [493, 369] on div at bounding box center [216, 367] width 817 height 12
click at [500, 368] on div at bounding box center [216, 367] width 817 height 12
click at [507, 364] on div at bounding box center [216, 367] width 817 height 12
click at [512, 369] on div at bounding box center [216, 367] width 817 height 12
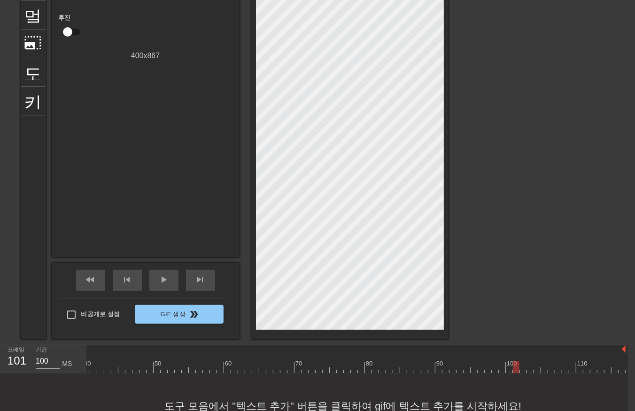
click at [520, 371] on div at bounding box center [216, 367] width 817 height 12
click at [528, 368] on div at bounding box center [216, 367] width 817 height 12
click at [535, 368] on div at bounding box center [216, 367] width 817 height 12
click at [545, 370] on div at bounding box center [216, 367] width 817 height 12
click at [550, 373] on div at bounding box center [216, 367] width 817 height 12
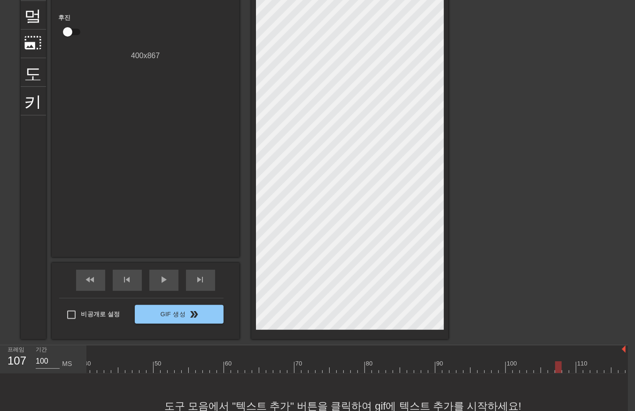
click at [559, 370] on div at bounding box center [216, 367] width 817 height 12
click at [569, 371] on div at bounding box center [216, 367] width 817 height 12
click at [571, 368] on div at bounding box center [572, 367] width 7 height 12
click at [571, 369] on div at bounding box center [572, 367] width 7 height 12
click at [578, 369] on div at bounding box center [216, 367] width 817 height 12
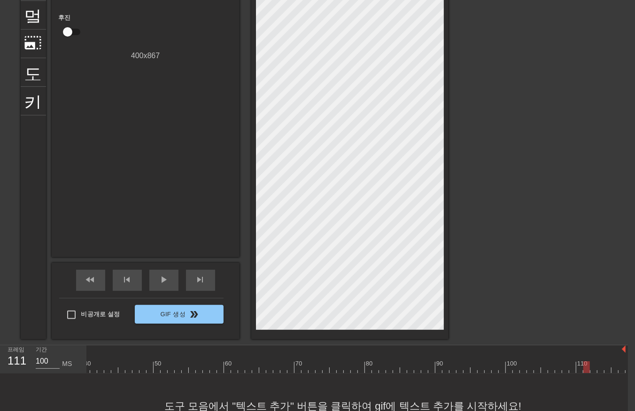
click at [583, 369] on div at bounding box center [216, 367] width 817 height 12
click at [590, 368] on div at bounding box center [216, 367] width 817 height 12
click at [598, 371] on div at bounding box center [216, 367] width 817 height 12
click at [608, 372] on div at bounding box center [216, 367] width 817 height 12
click at [612, 371] on div at bounding box center [216, 367] width 817 height 12
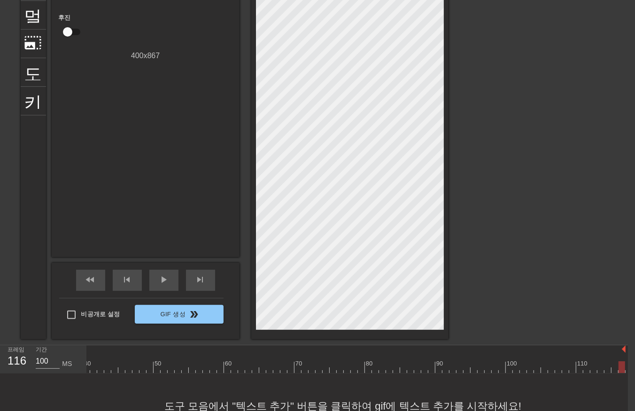
click at [619, 369] on div at bounding box center [216, 367] width 817 height 12
